Goal: Information Seeking & Learning: Learn about a topic

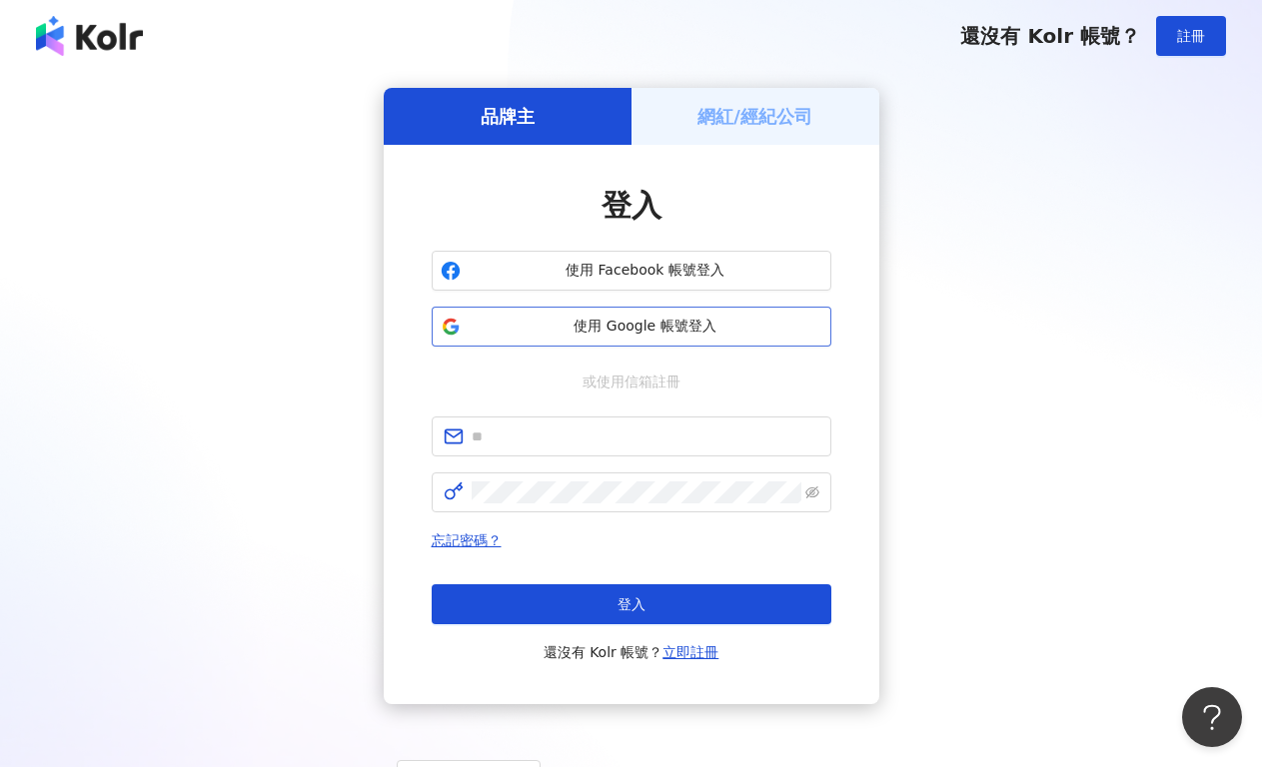
click at [615, 345] on button "使用 Google 帳號登入" at bounding box center [632, 327] width 400 height 40
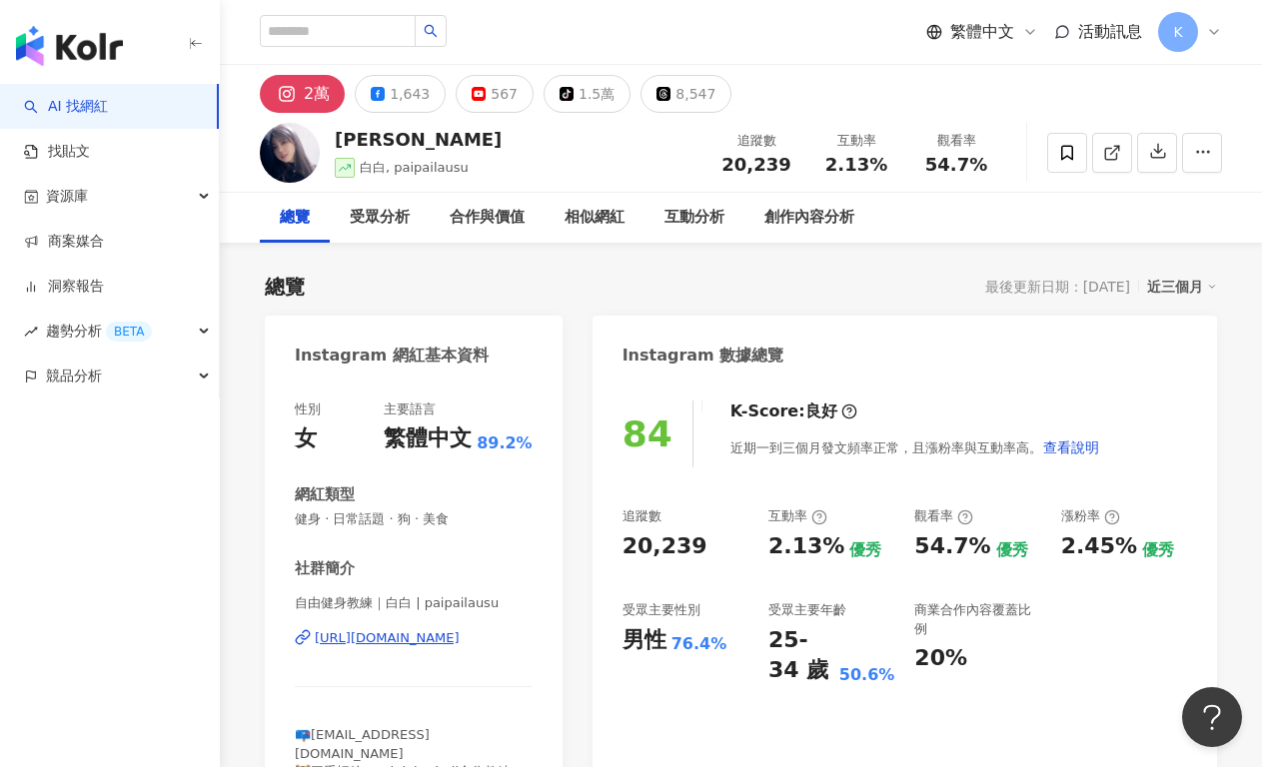
click at [617, 548] on div "84 K-Score : 良好 近期一到三個月發文頻率正常，且漲粉率與互動率高。 查看說明 追蹤數 20,239 互動率 2.13% 優秀 觀看率 54.7%…" at bounding box center [905, 605] width 625 height 449
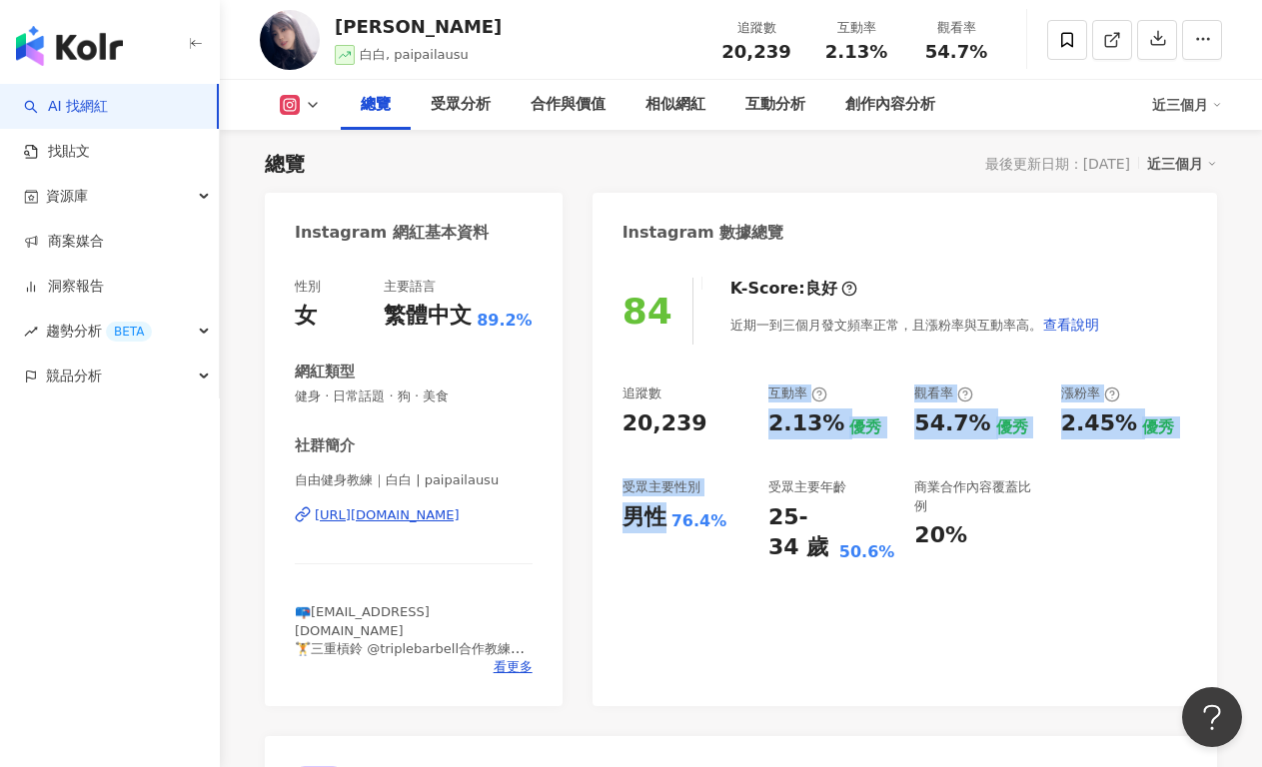
click at [684, 410] on div "20,239" at bounding box center [665, 424] width 85 height 31
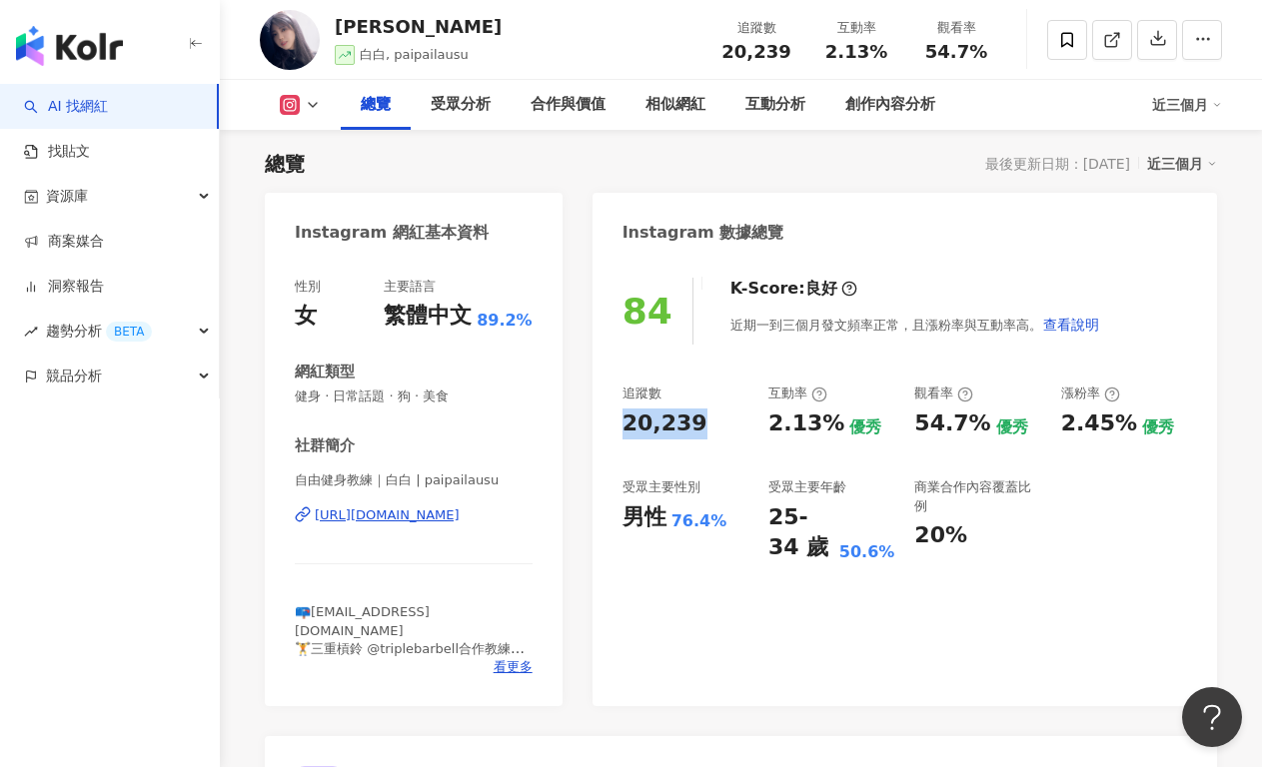
drag, startPoint x: 613, startPoint y: 419, endPoint x: 713, endPoint y: 422, distance: 101.0
click at [713, 422] on div "84 K-Score : 良好 近期一到三個月發文頻率正常，且漲粉率與互動率高。 查看說明 追蹤數 20,239 互動率 2.13% 優秀 觀看率 54.7%…" at bounding box center [905, 482] width 625 height 449
copy div "20,239"
click at [804, 437] on div "2.13%" at bounding box center [806, 424] width 76 height 31
drag, startPoint x: 782, startPoint y: 423, endPoint x: 833, endPoint y: 427, distance: 51.1
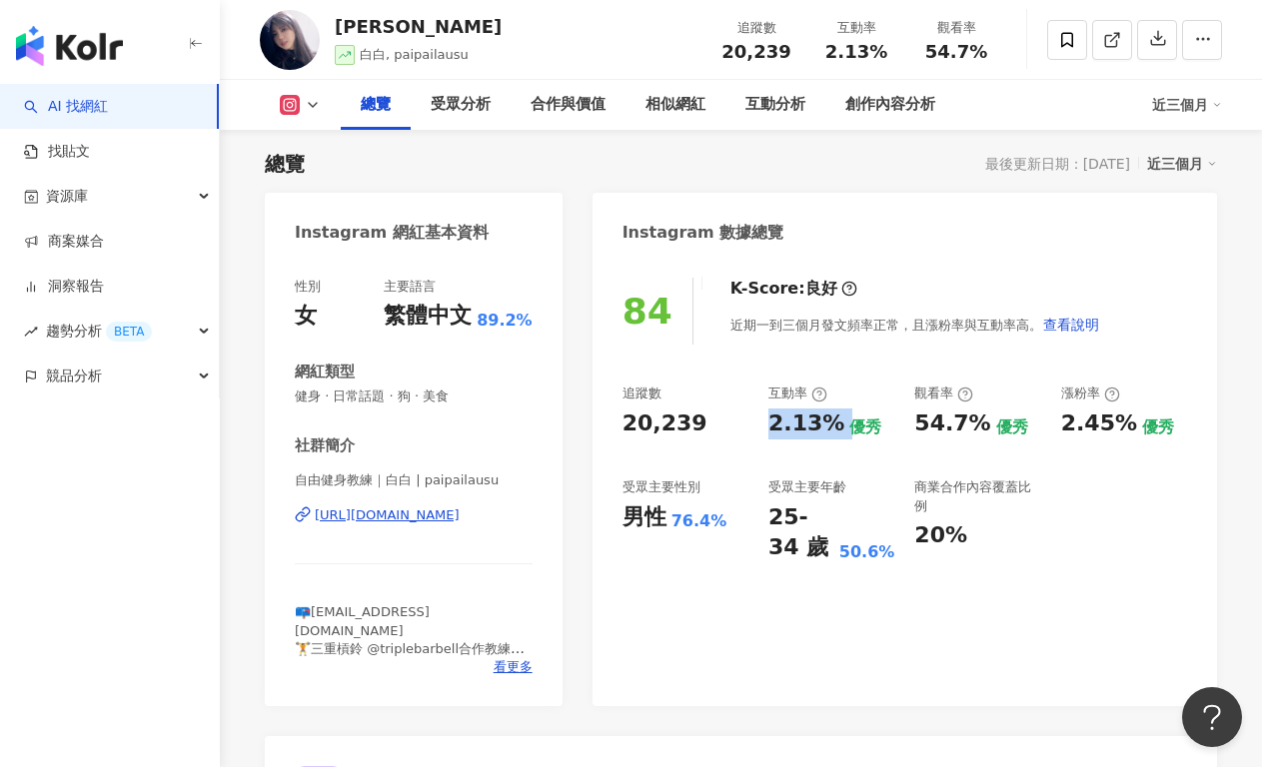
click at [833, 427] on div "追蹤數 20,239 互動率 2.13% 優秀 觀看率 54.7% 優秀 漲粉率 2.45% 優秀 受眾主要性別 男性 76.4% 受眾主要年齡 25-34 …" at bounding box center [905, 474] width 565 height 179
copy div "2.13%"
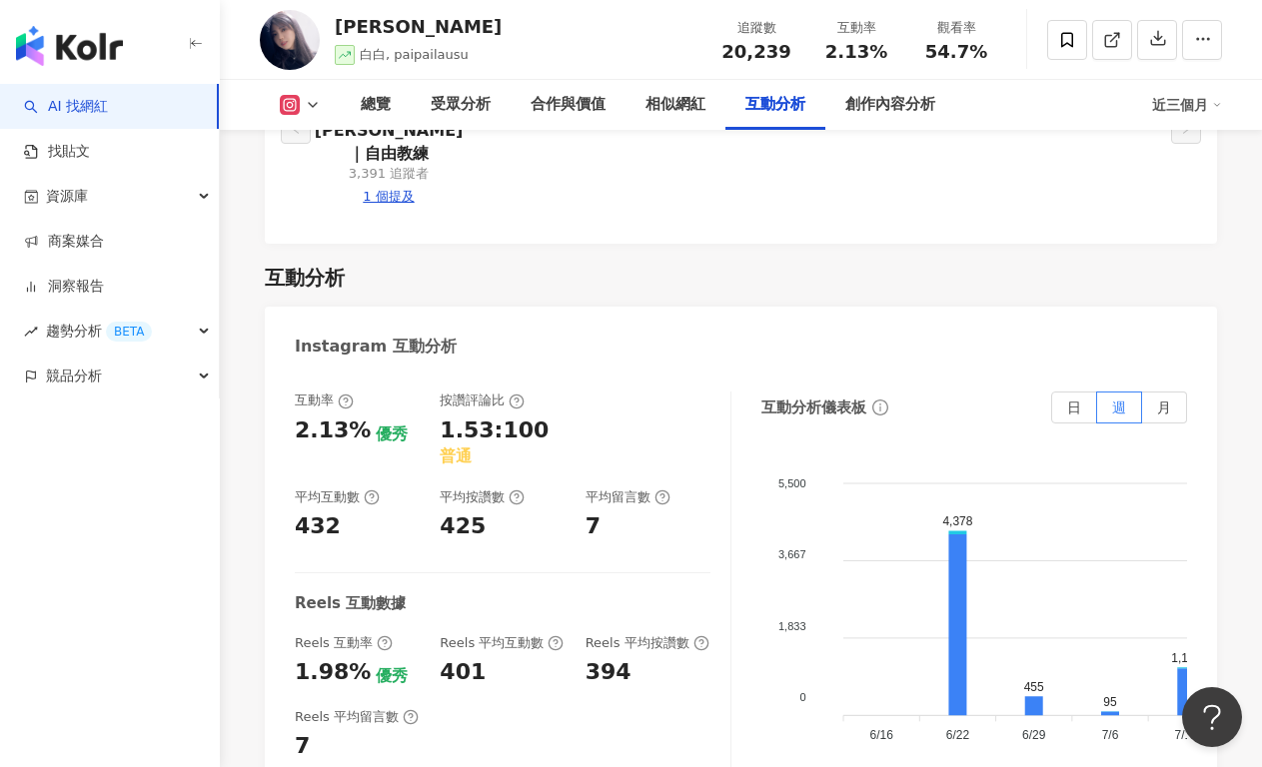
scroll to position [4250, 0]
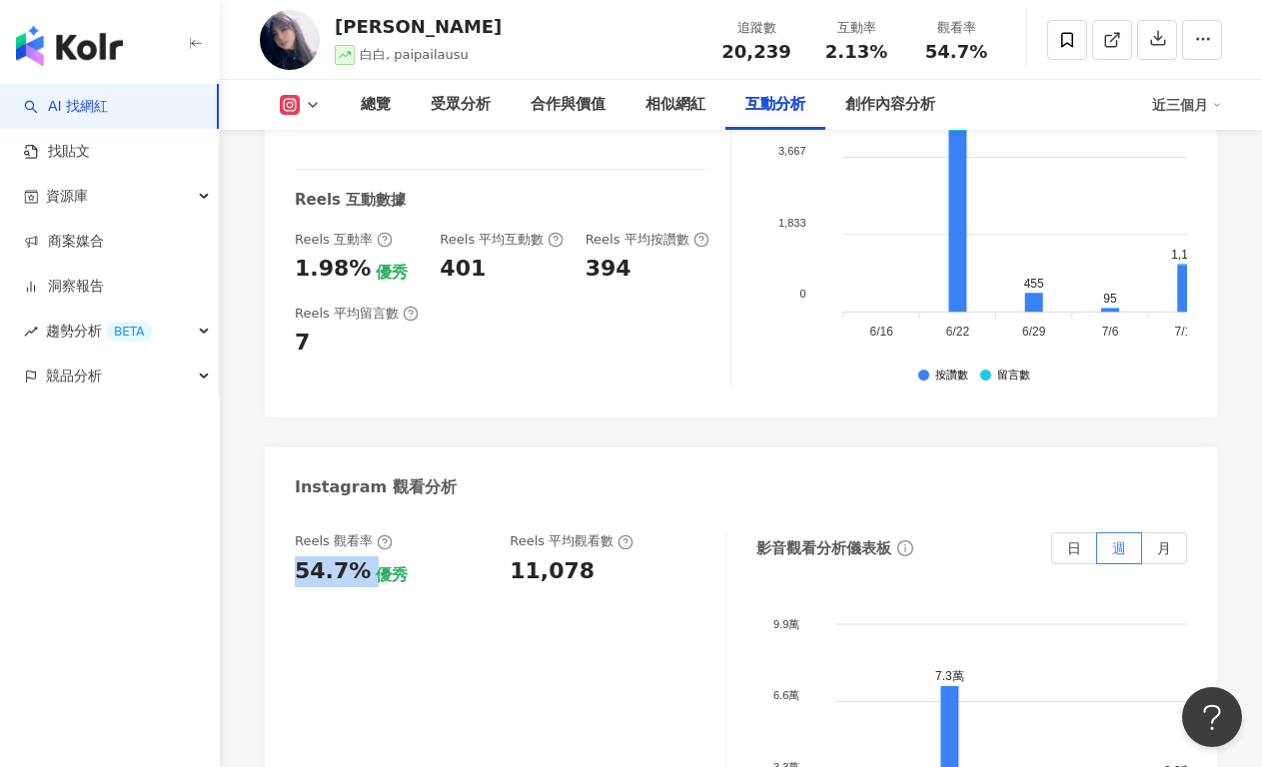
drag, startPoint x: 287, startPoint y: 518, endPoint x: 370, endPoint y: 518, distance: 82.9
click at [370, 518] on div "Reels 觀看率 54.7% 優秀 Reels 平均觀看數 11,078 影音觀看分析儀表板 日 週 月 9.9萬 9.9萬 6.6萬 6.6萬 3.3萬 …" at bounding box center [741, 738] width 952 height 450
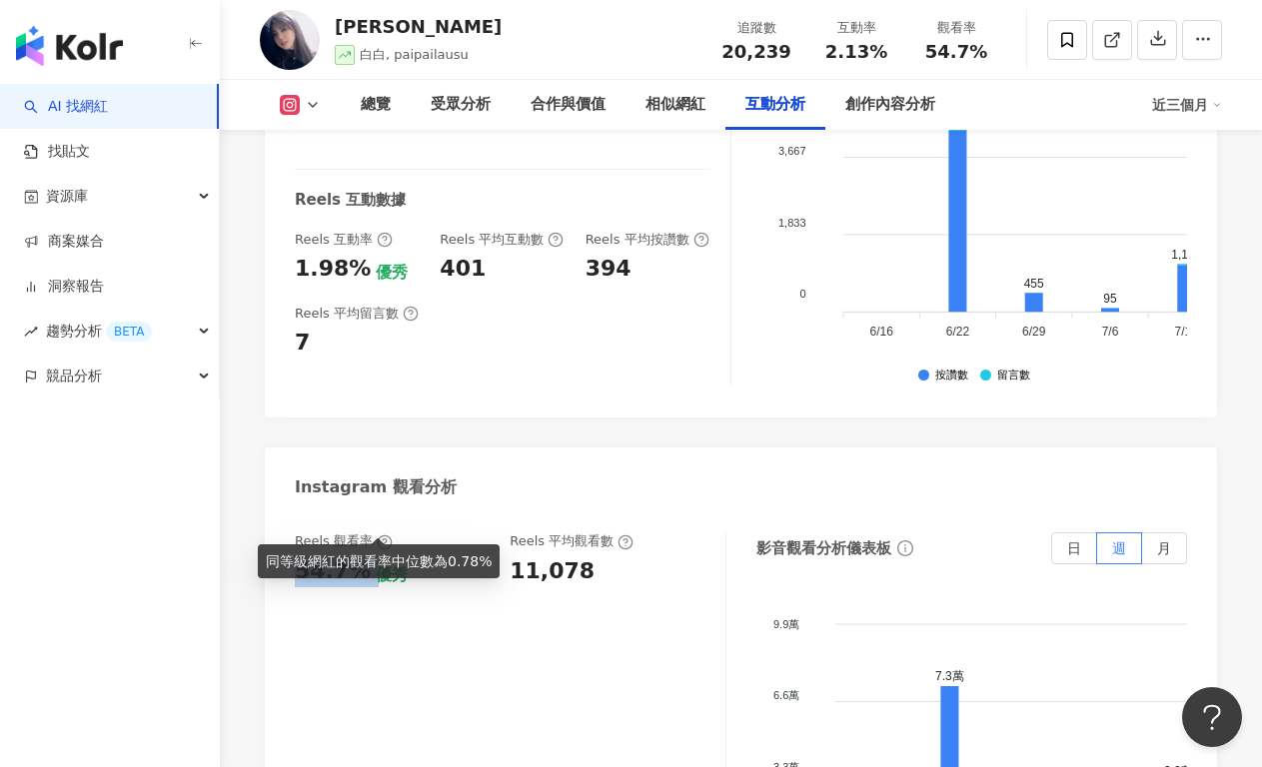
copy div "54.7%"
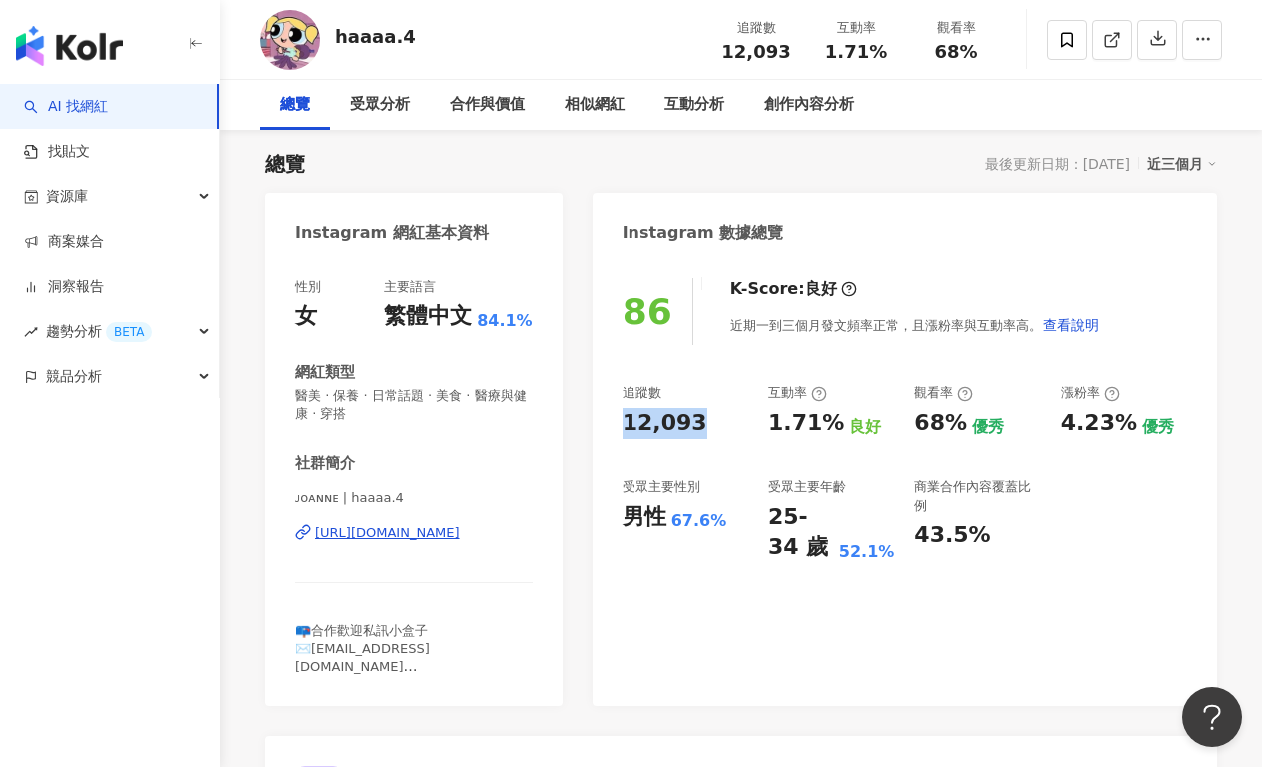
drag, startPoint x: 628, startPoint y: 425, endPoint x: 704, endPoint y: 431, distance: 77.2
click at [704, 431] on div "86 K-Score : 良好 近期一到三個月發文頻率正常，且漲粉率與互動率高。 查看說明 追蹤數 12,093 互動率 1.71% 良好 觀看率 68% 優…" at bounding box center [905, 482] width 625 height 449
copy div "12,093"
drag, startPoint x: 772, startPoint y: 448, endPoint x: 767, endPoint y: 437, distance: 12.1
click at [773, 448] on div "追蹤數 12,093 互動率 1.71% 良好 觀看率 68% 優秀 漲粉率 4.23% 優秀 受眾主要性別 男性 67.6% 受眾主要年齡 25-34 歲 …" at bounding box center [905, 474] width 565 height 179
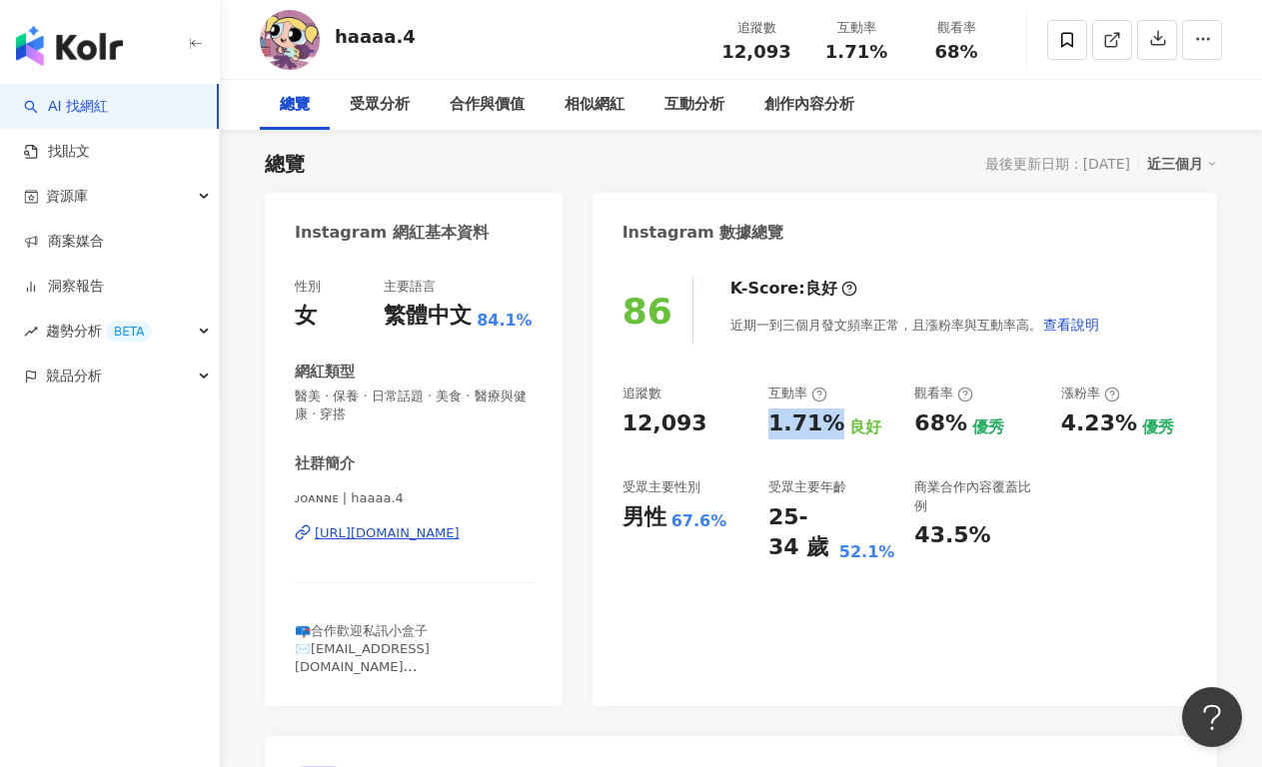
drag, startPoint x: 761, startPoint y: 427, endPoint x: 831, endPoint y: 431, distance: 70.1
click at [831, 431] on div "追蹤數 12,093 互動率 1.71% 良好 觀看率 68% 優秀 漲粉率 4.23% 優秀 受眾主要性別 男性 67.6% 受眾主要年齡 25-34 歲 …" at bounding box center [905, 474] width 565 height 179
copy div "1.71%"
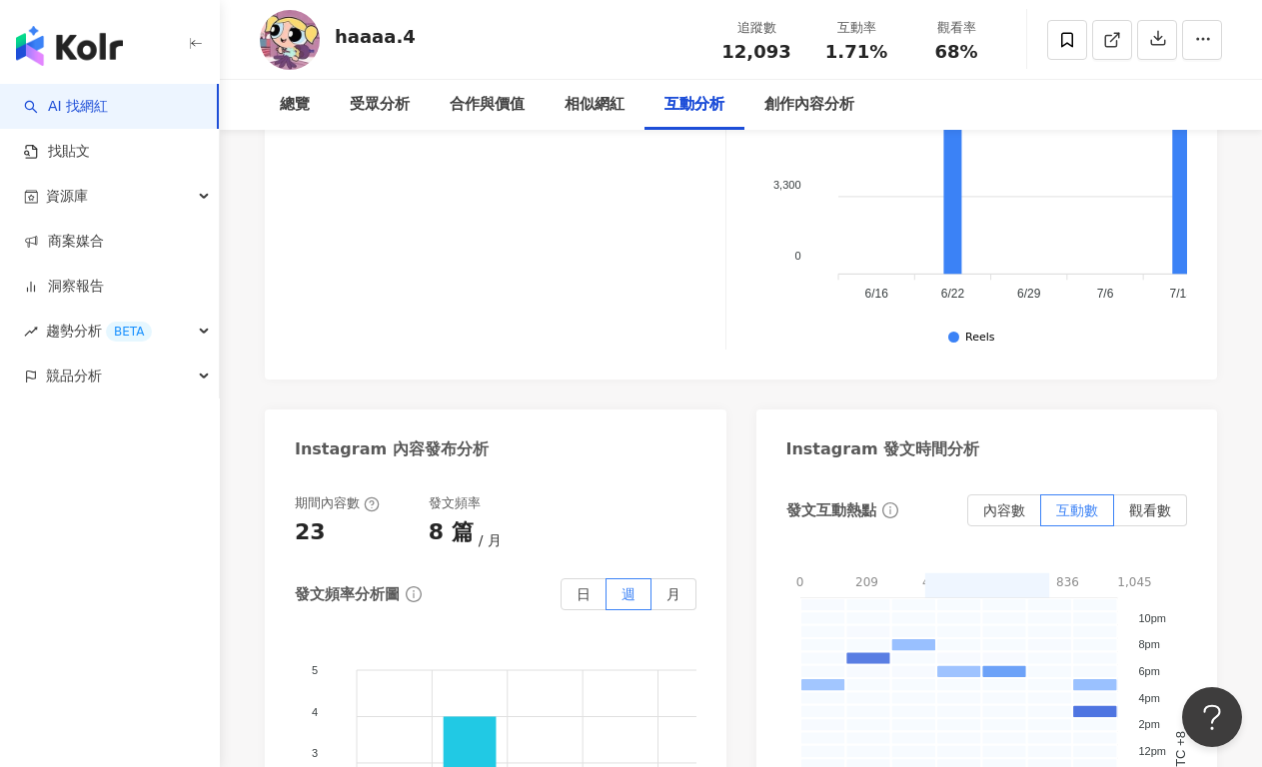
scroll to position [4358, 0]
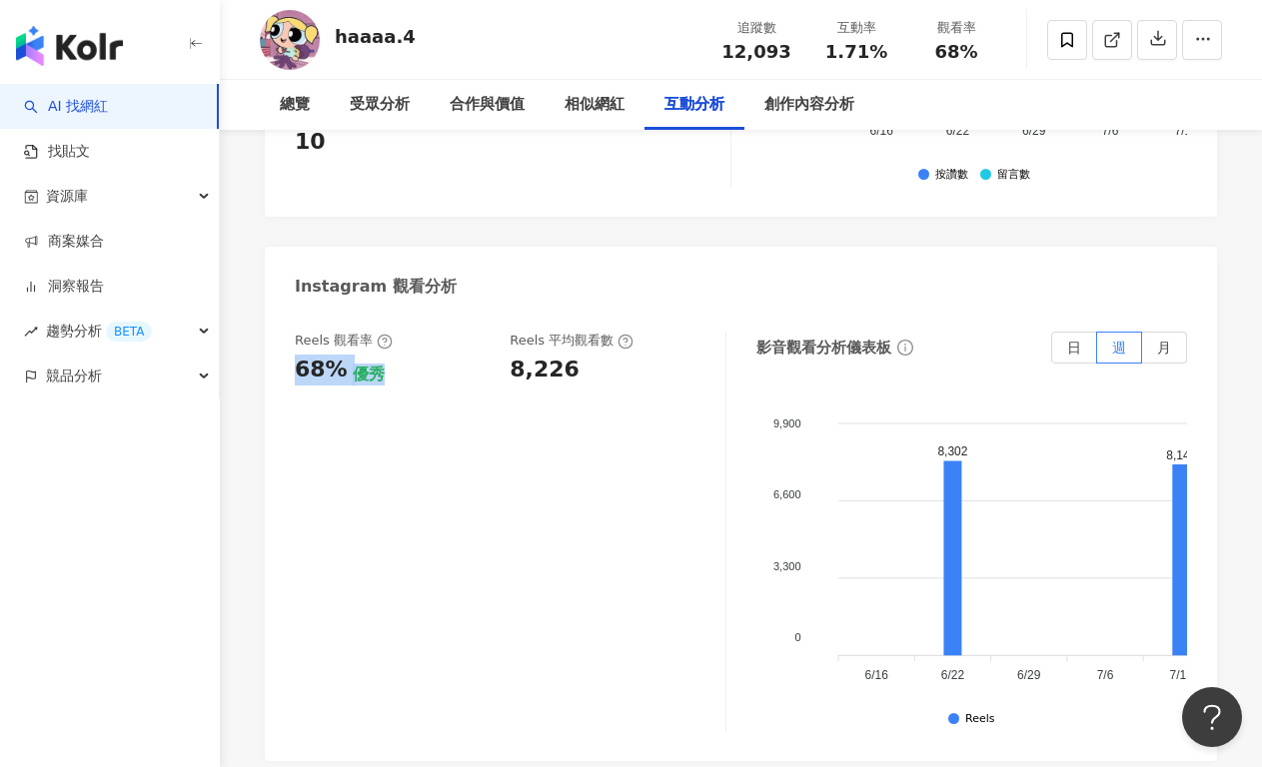
drag, startPoint x: 313, startPoint y: 338, endPoint x: 381, endPoint y: 344, distance: 68.2
click at [381, 344] on div "Reels 觀看率 68% 優秀 Reels 平均觀看數 8,226 影音觀看分析儀表板 日 週 月 9,900 9,900 6,600 6,600 3,30…" at bounding box center [741, 537] width 952 height 450
drag, startPoint x: 379, startPoint y: 346, endPoint x: 331, endPoint y: 349, distance: 48.1
click at [379, 355] on div "68% 優秀" at bounding box center [392, 370] width 195 height 31
click at [296, 355] on div "68%" at bounding box center [321, 370] width 53 height 31
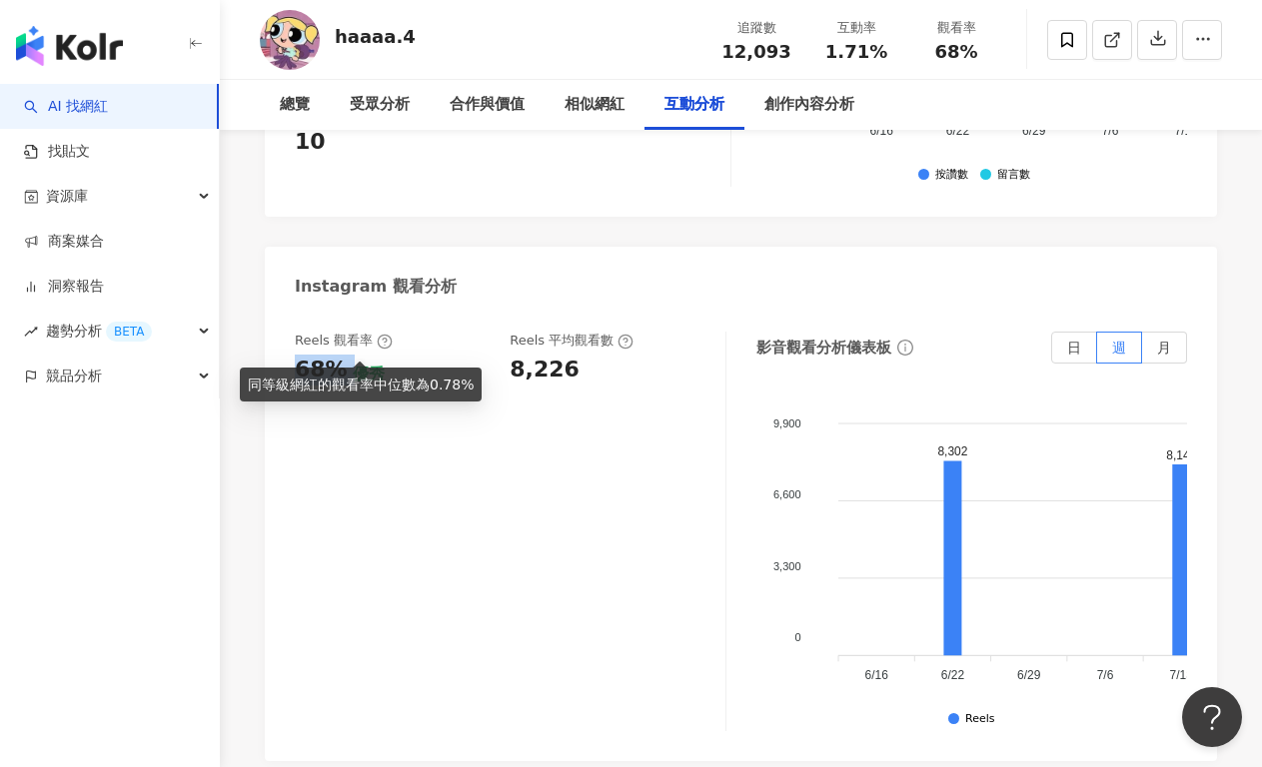
drag, startPoint x: 296, startPoint y: 342, endPoint x: 336, endPoint y: 339, distance: 40.1
click at [336, 355] on div "68%" at bounding box center [321, 370] width 53 height 31
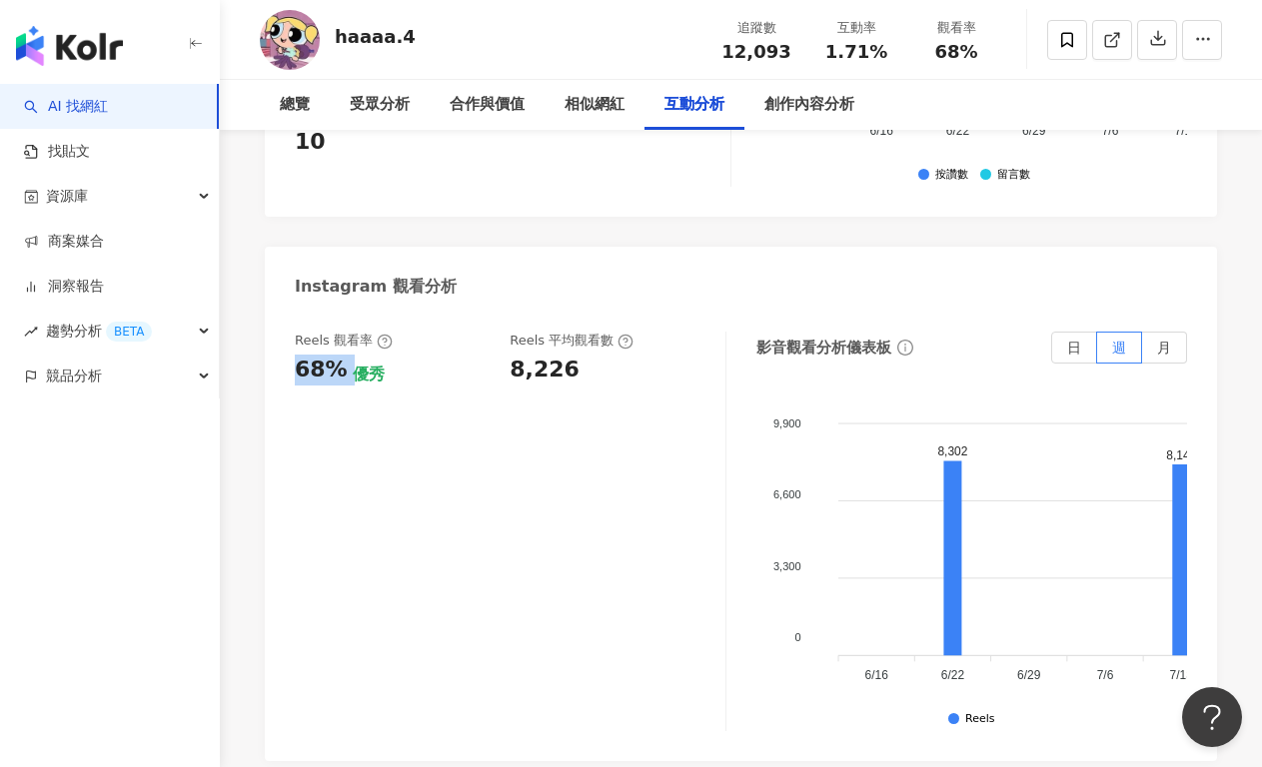
copy div "68%"
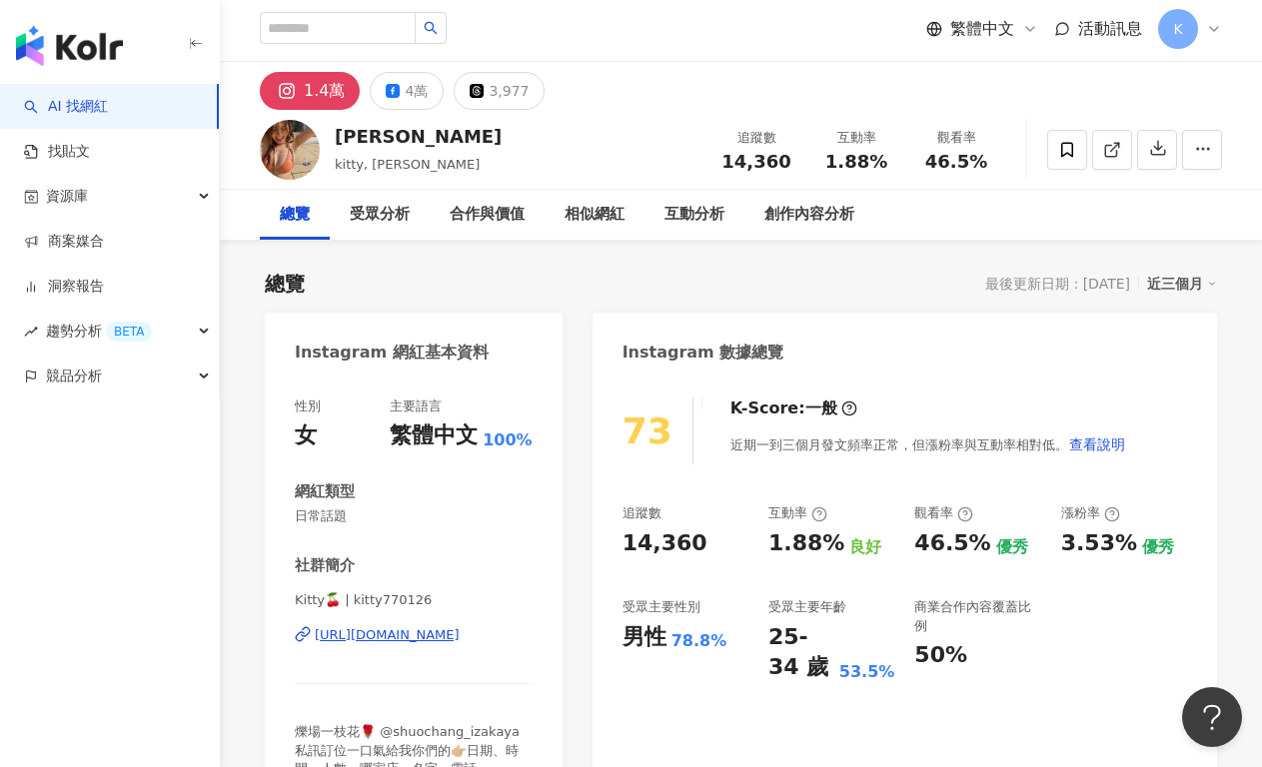
scroll to position [4, 0]
drag, startPoint x: 672, startPoint y: 539, endPoint x: 708, endPoint y: 539, distance: 37.0
click at [708, 539] on div "73 K-Score : 一般 近期一到三個月發文頻率正常，但漲粉率與互動率相對低。 查看說明 追蹤數 14,360 互動率 1.88% 良好 觀看率 46.…" at bounding box center [905, 601] width 625 height 449
copy div "14,360"
click at [768, 517] on div "互動率" at bounding box center [797, 513] width 59 height 18
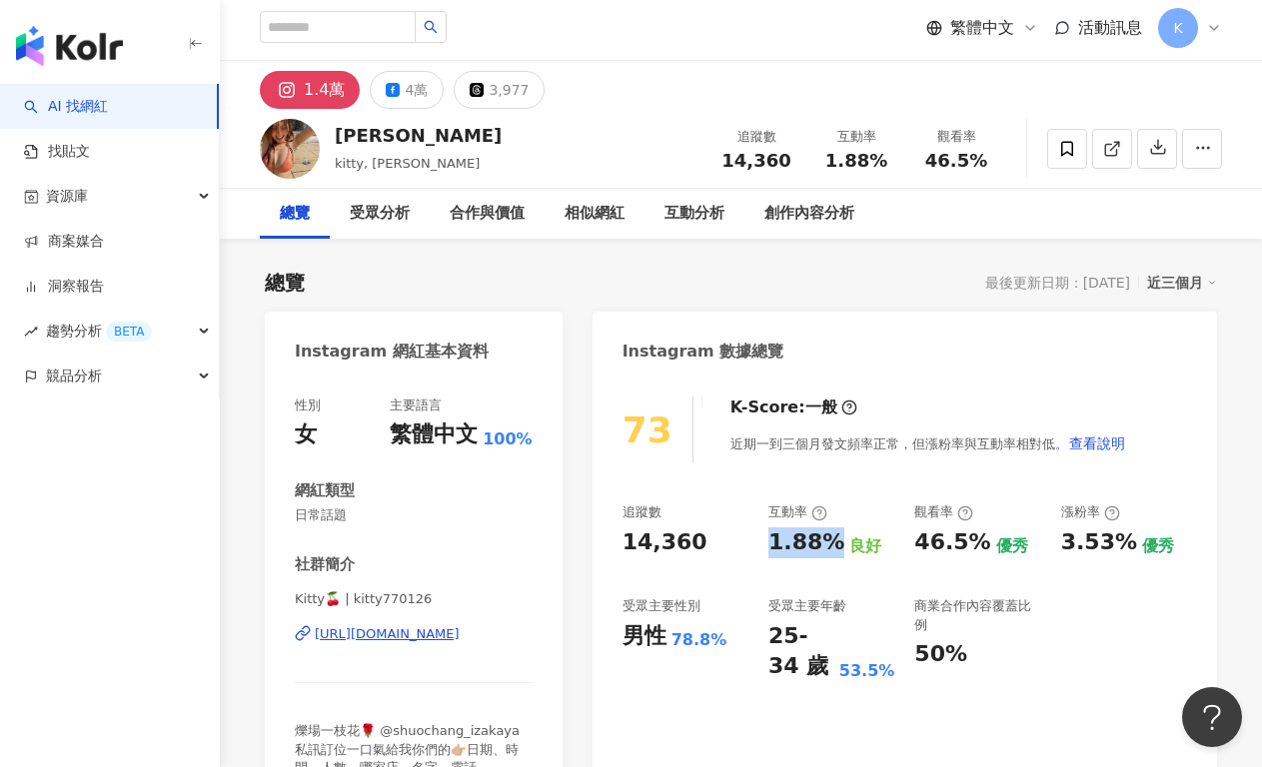
drag, startPoint x: 779, startPoint y: 551, endPoint x: 827, endPoint y: 553, distance: 48.0
click at [827, 553] on div "追蹤數 14,360 互動率 1.88% 良好 觀看率 46.5% 優秀 漲粉率 3.53% 優秀 受眾主要性別 男性 78.8% 受眾主要年齡 25-34 …" at bounding box center [905, 593] width 565 height 179
copy div "1.88%"
click at [876, 534] on div "1.88% 良好" at bounding box center [831, 543] width 126 height 31
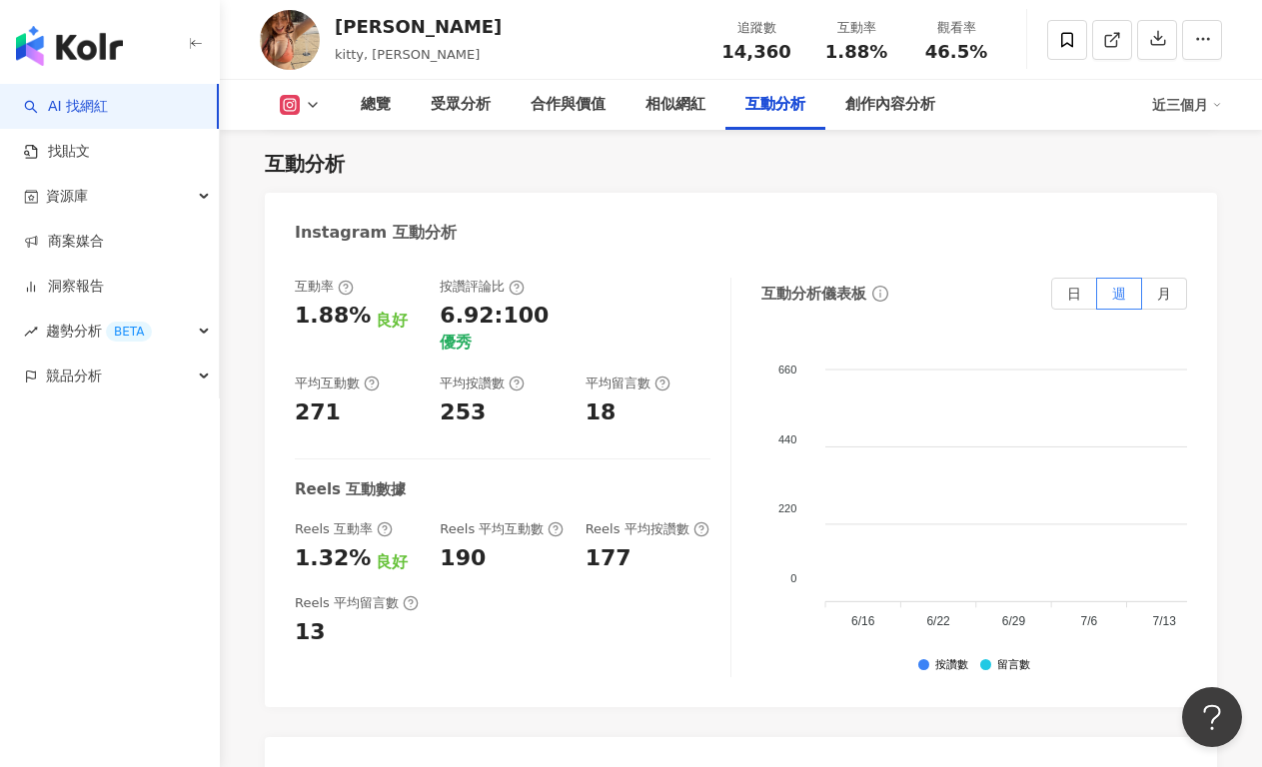
scroll to position [4178, 0]
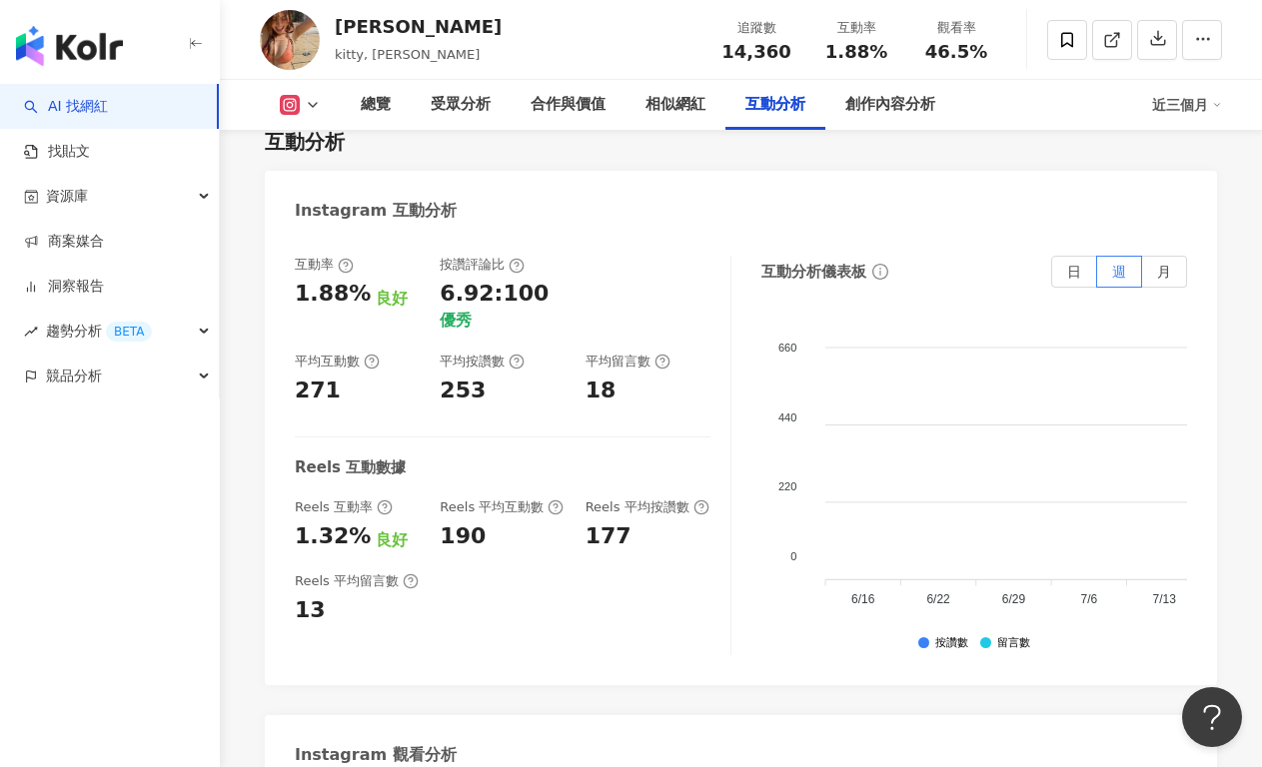
drag, startPoint x: 333, startPoint y: 623, endPoint x: 373, endPoint y: 624, distance: 40.0
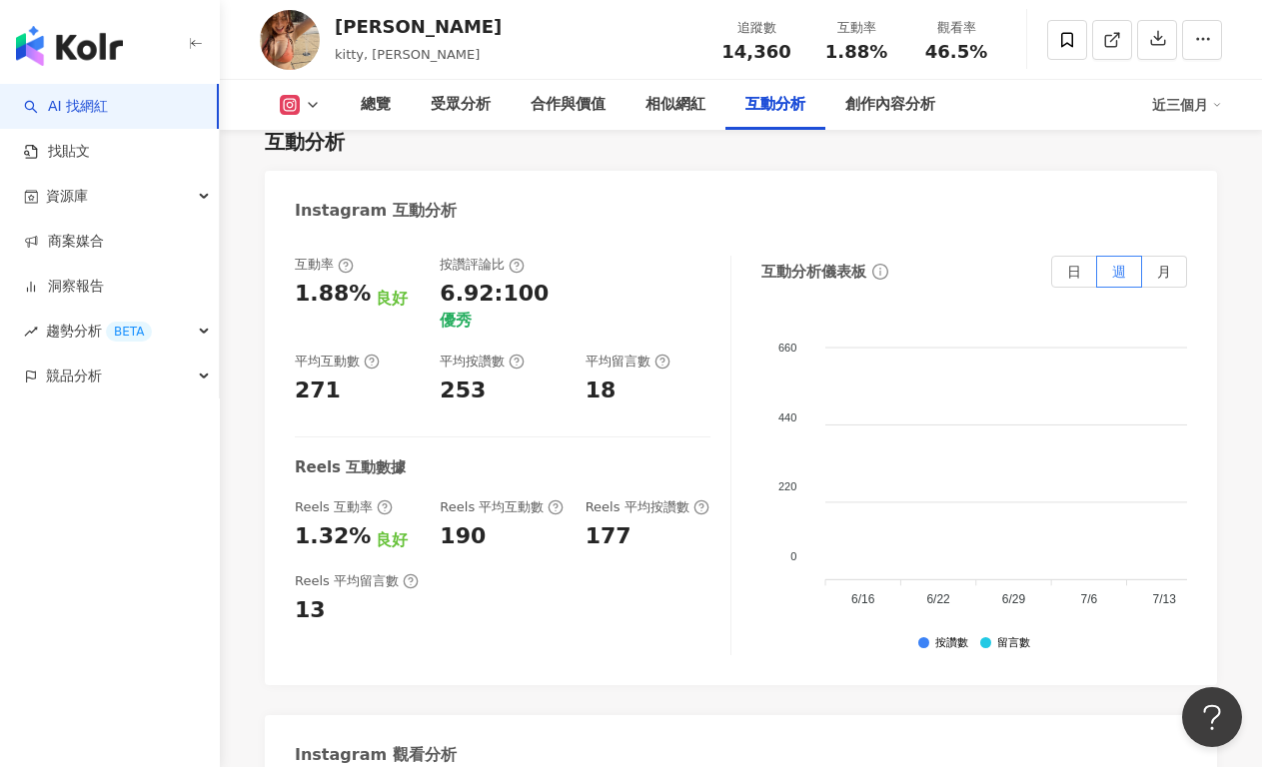
drag, startPoint x: 306, startPoint y: 622, endPoint x: 375, endPoint y: 622, distance: 69.0
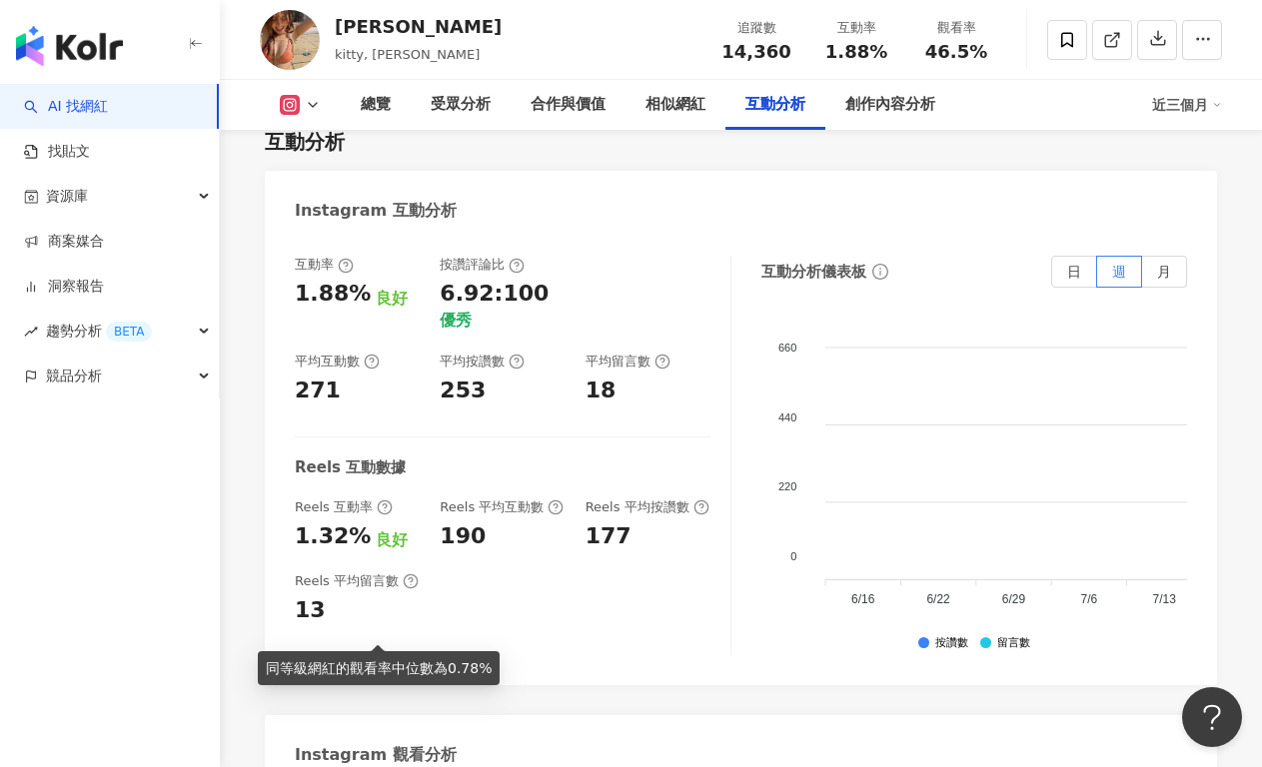
drag, startPoint x: 292, startPoint y: 624, endPoint x: 369, endPoint y: 622, distance: 77.0
copy div "46.5%"
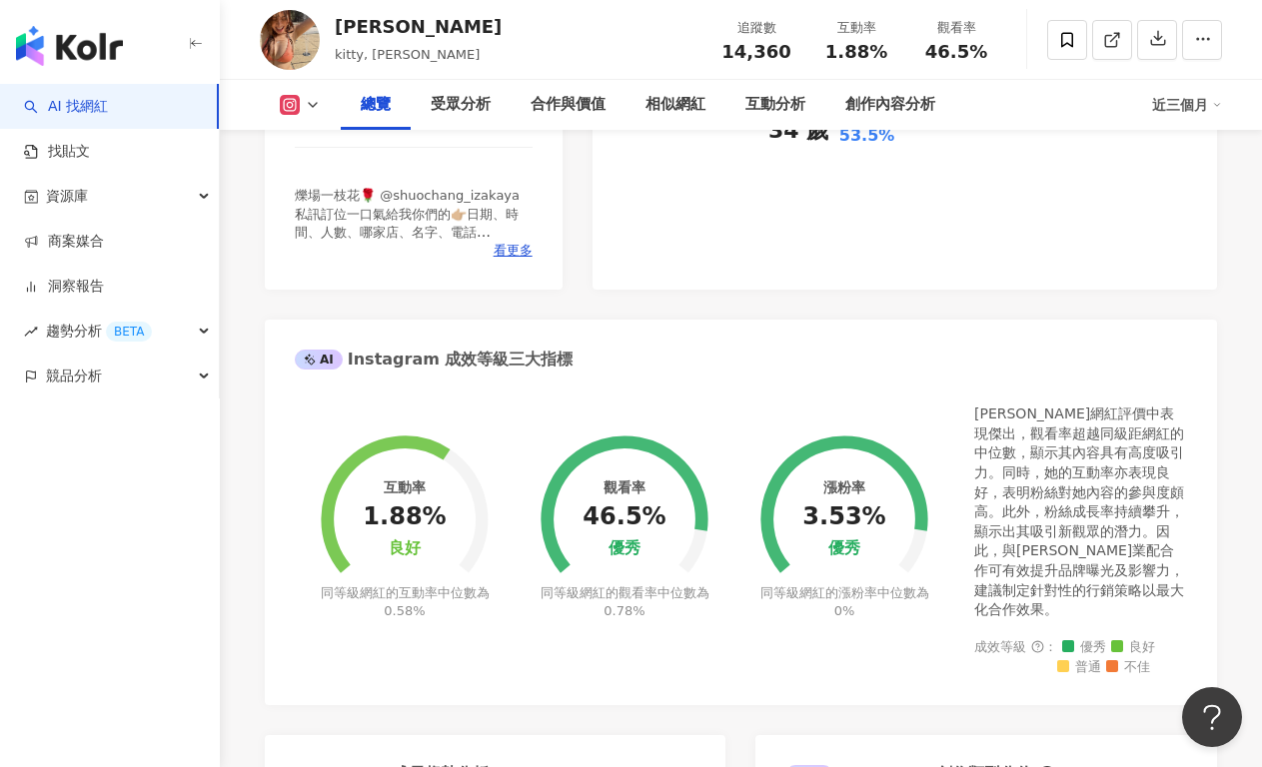
scroll to position [0, 0]
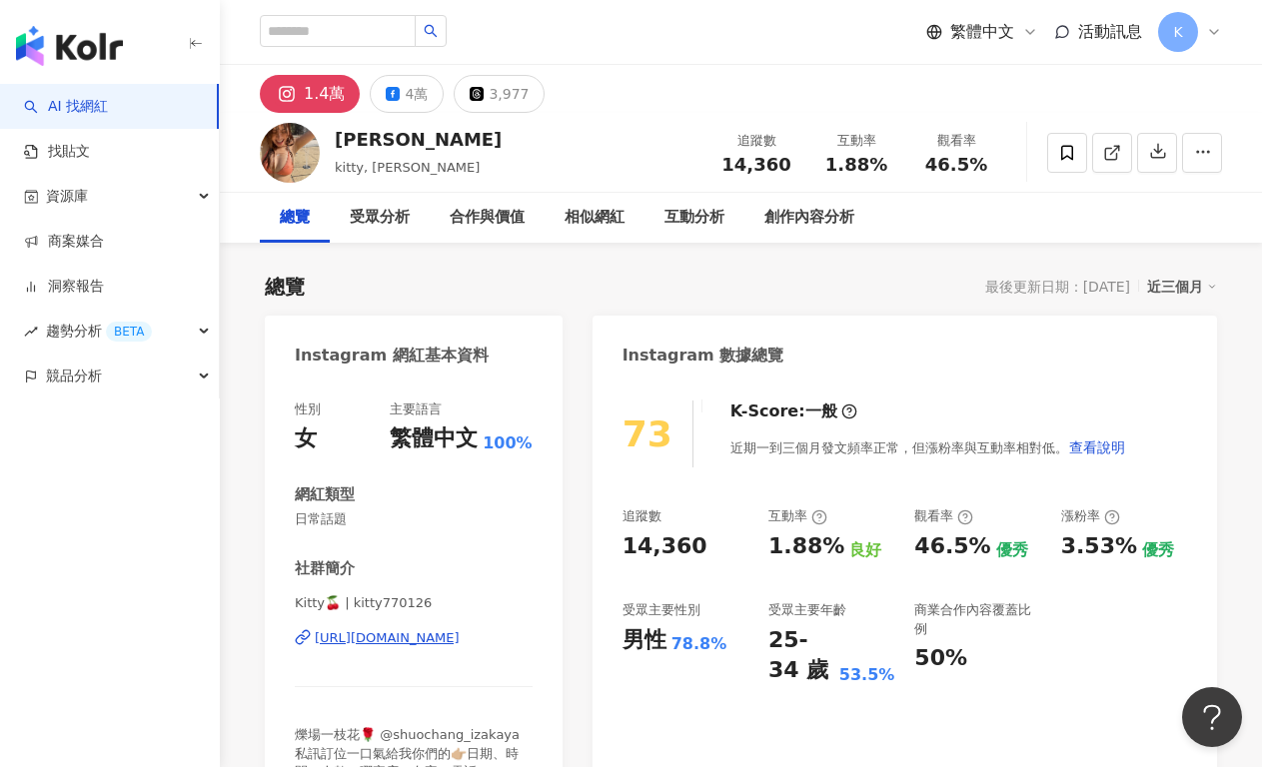
copy div "https://www.instagram.com/kitty770126/"
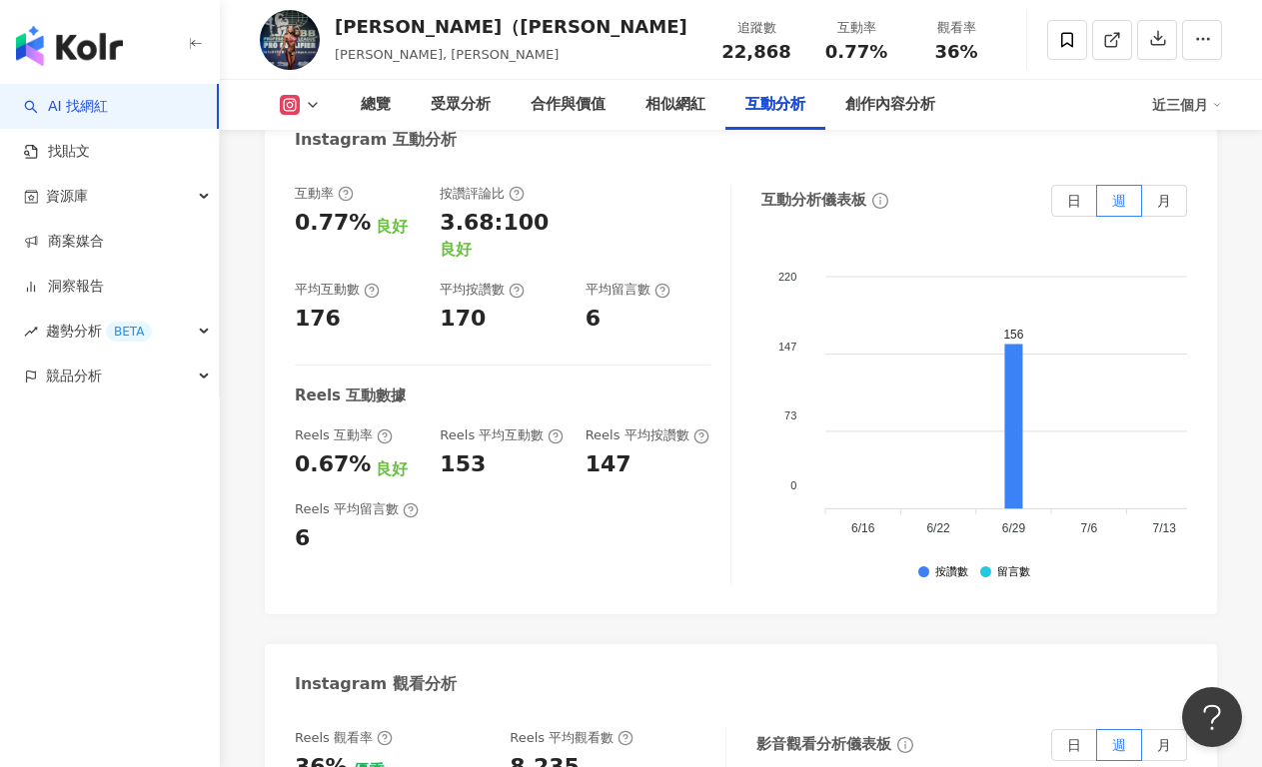
scroll to position [4224, 0]
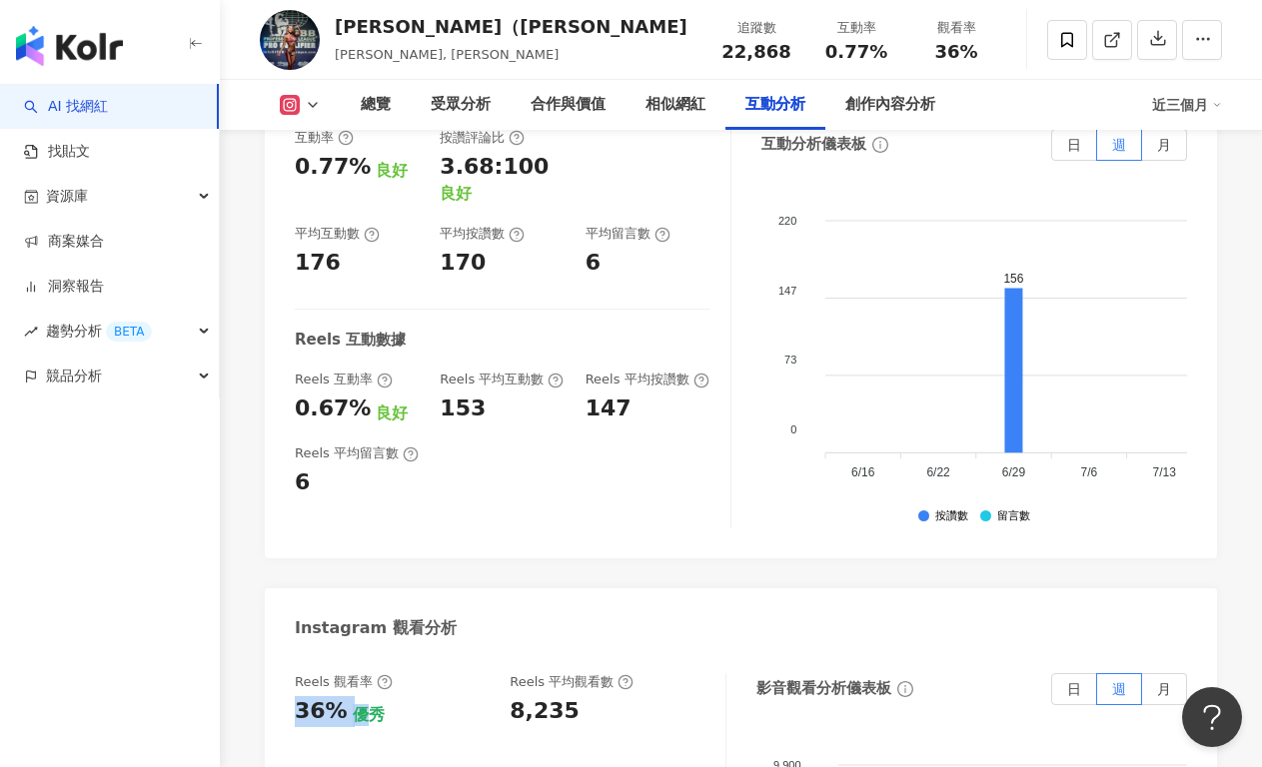
drag, startPoint x: 292, startPoint y: 578, endPoint x: 354, endPoint y: 582, distance: 62.1
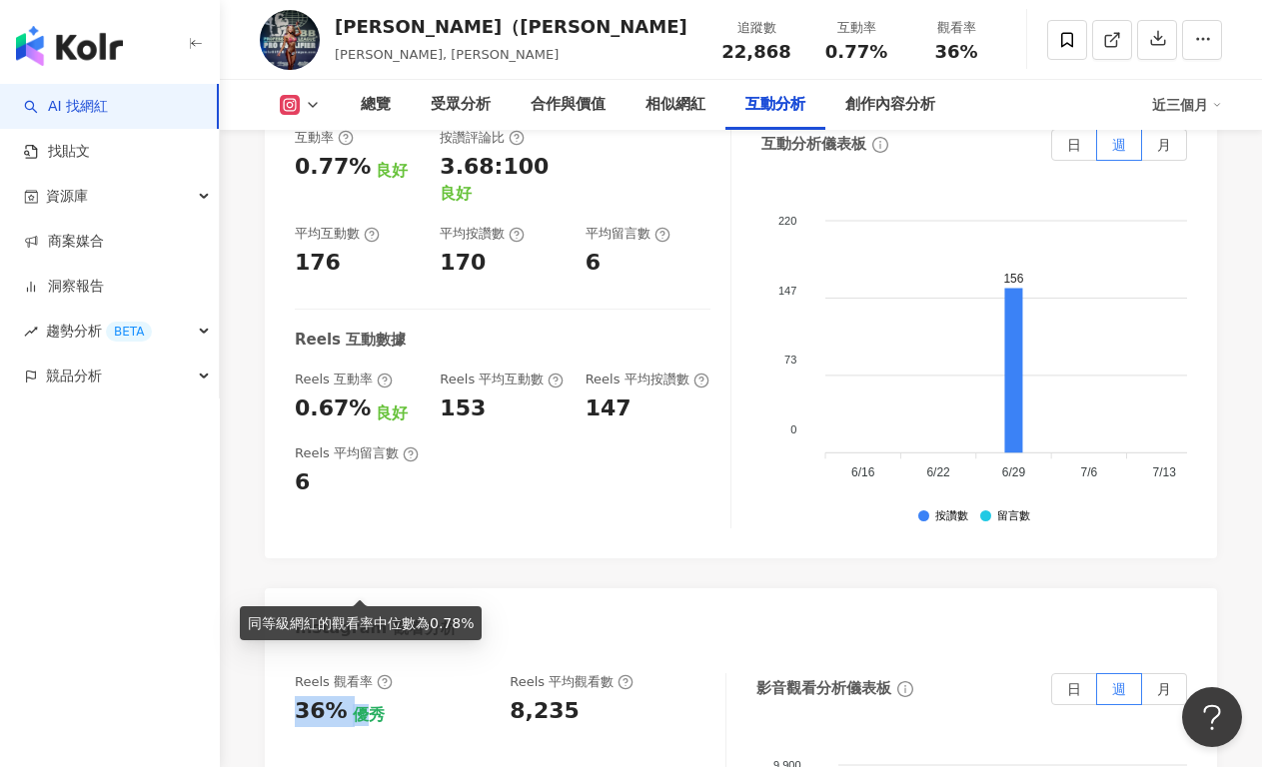
copy div "36% 優"
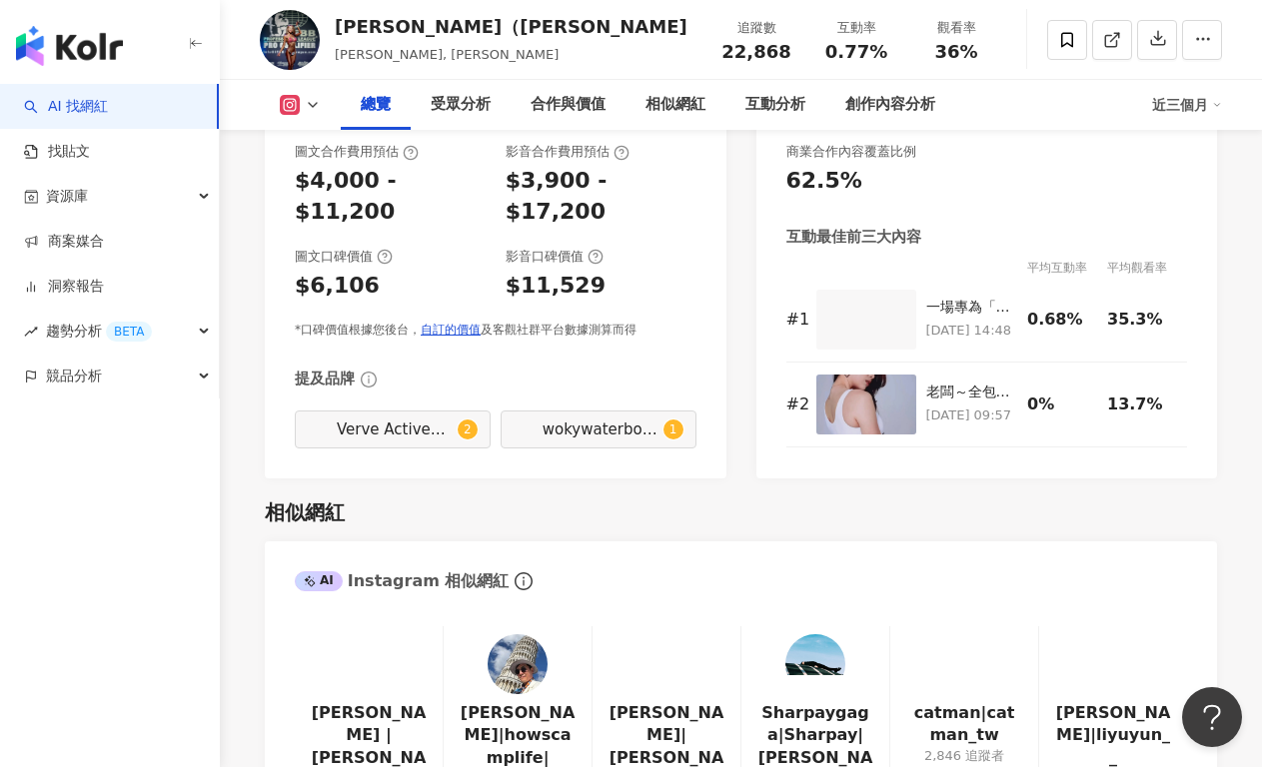
scroll to position [0, 0]
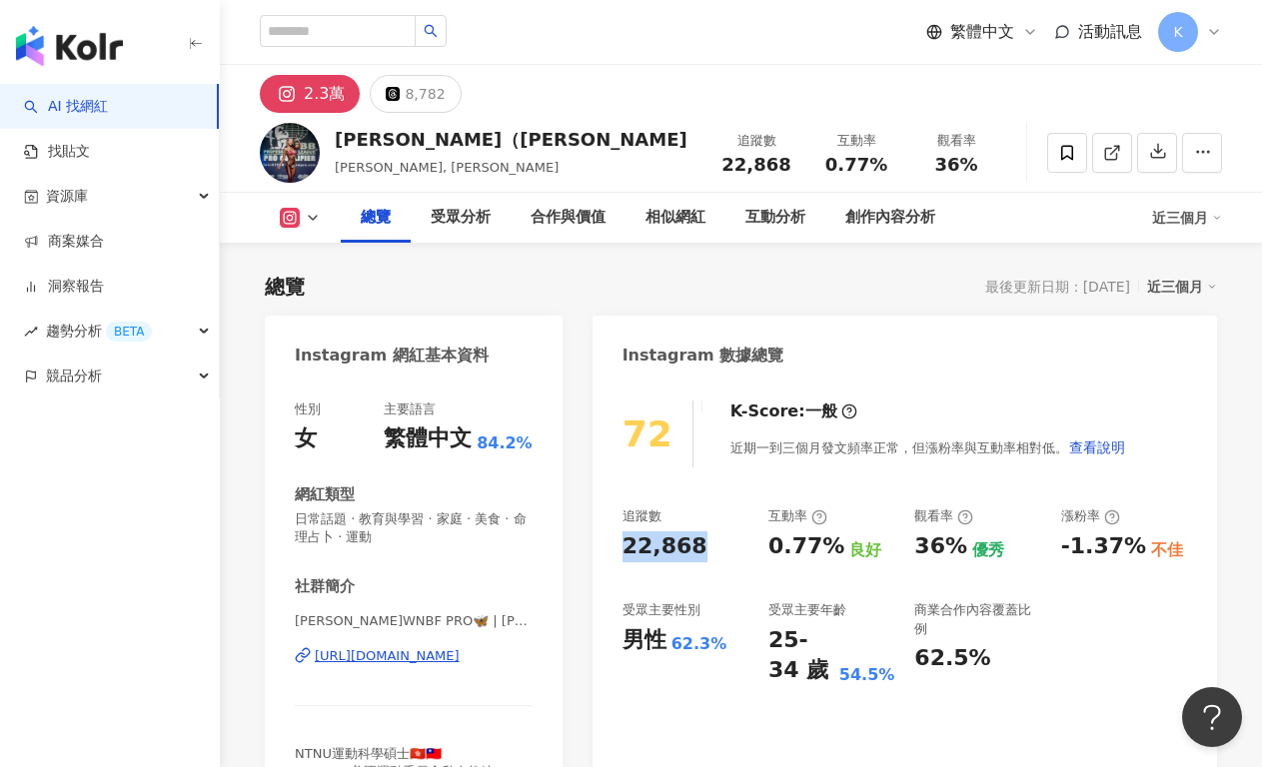
drag, startPoint x: 636, startPoint y: 552, endPoint x: 693, endPoint y: 552, distance: 57.0
click at [693, 552] on div "72 K-Score : 一般 近期一到三個月發文頻率正常，但漲粉率與互動率相對低。 查看說明 追蹤數 22,868 互動率 0.77% 良好 觀看率 36%…" at bounding box center [905, 614] width 625 height 467
copy div "22,868"
click at [815, 590] on div "追蹤數 22,868 互動率 0.77% 良好 觀看率 36% 優秀 漲粉率 -1.37% 不佳 受眾主要性別 男性 62.3% 受眾主要年齡 25-34 歲…" at bounding box center [905, 597] width 565 height 179
drag, startPoint x: 785, startPoint y: 549, endPoint x: 826, endPoint y: 550, distance: 41.0
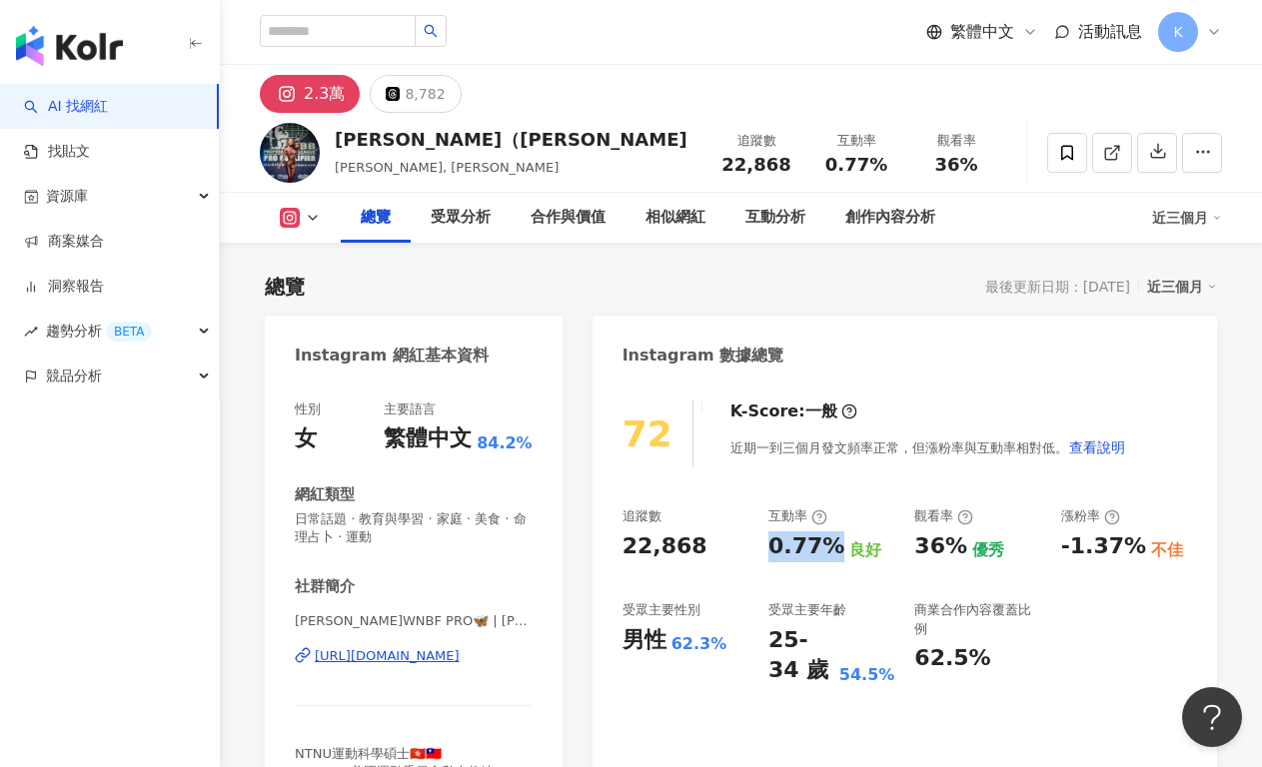
click at [826, 550] on div "追蹤數 22,868 互動率 0.77% 良好 觀看率 36% 優秀 漲粉率 -1.37% 不佳 受眾主要性別 男性 62.3% 受眾主要年齡 25-34 歲…" at bounding box center [905, 597] width 565 height 179
copy div "0.77%"
